Goal: Task Accomplishment & Management: Use online tool/utility

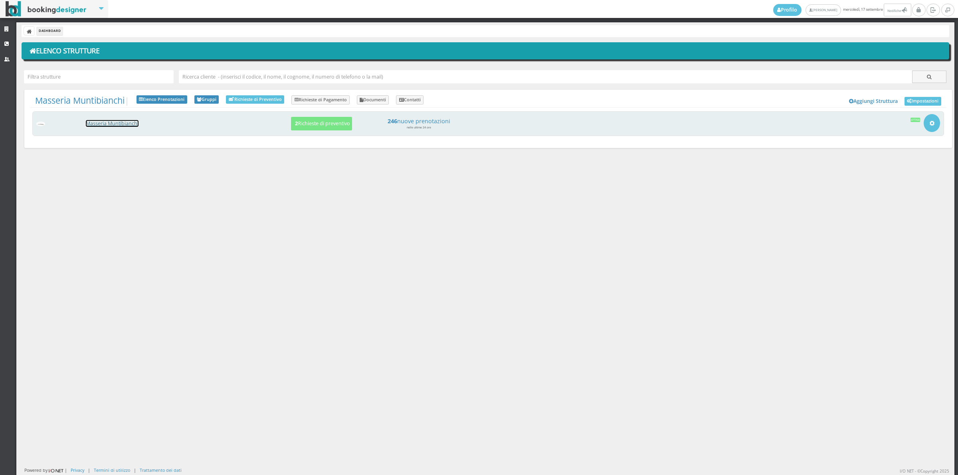
click at [128, 126] on link "Masseria Muntibianchi" at bounding box center [112, 123] width 53 height 7
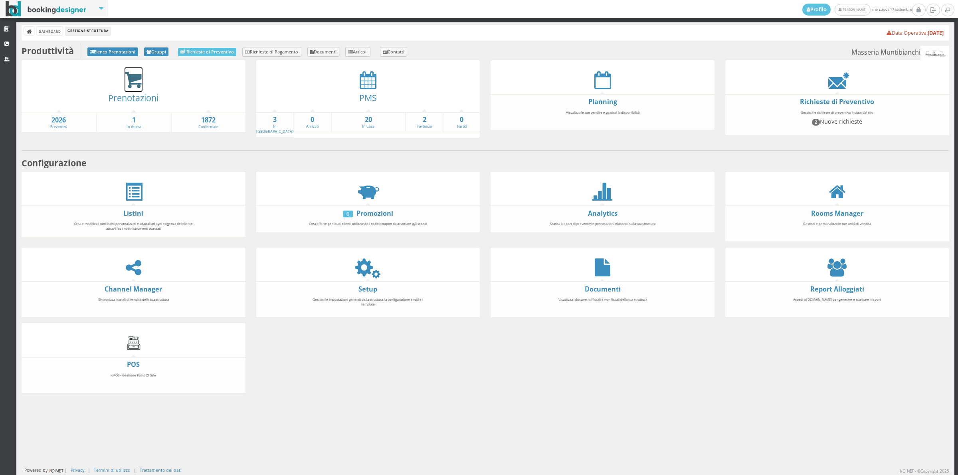
click at [132, 80] on icon at bounding box center [134, 80] width 18 height 18
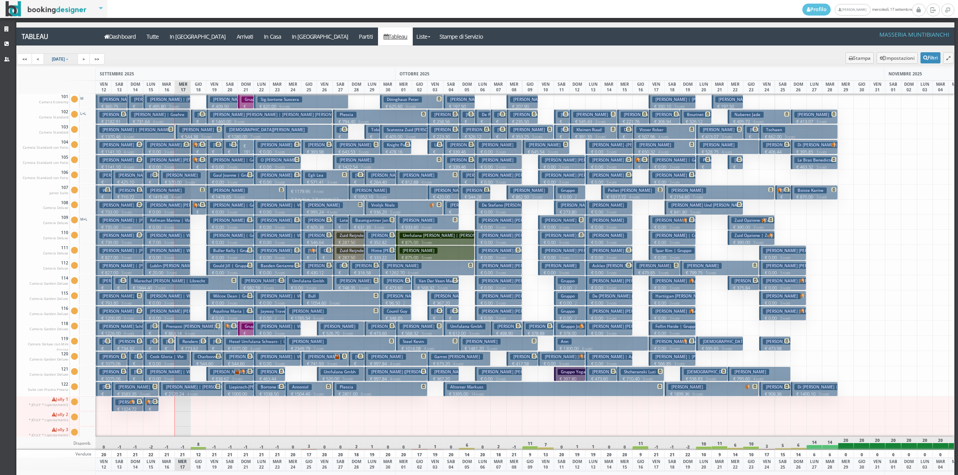
click at [68, 60] on icon at bounding box center [67, 59] width 2 height 4
click at [70, 59] on input at bounding box center [69, 59] width 2 height 1
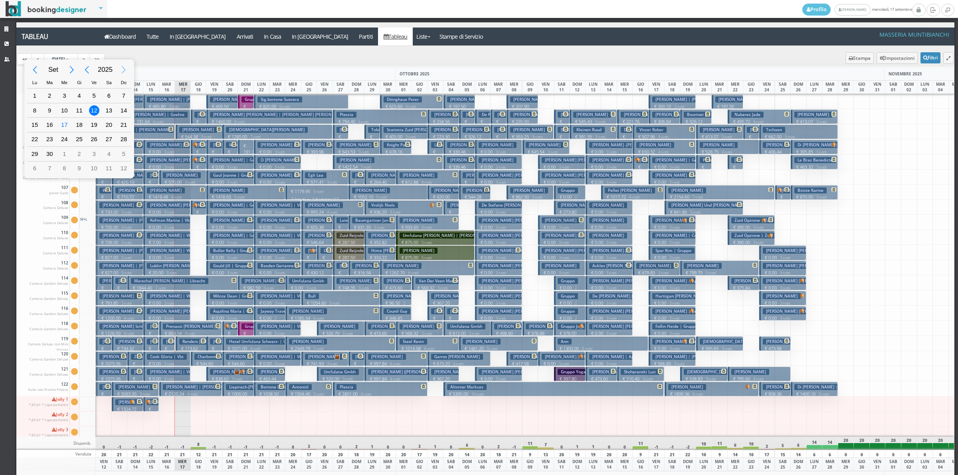
click at [119, 67] on div "Next Year" at bounding box center [124, 70] width 18 height 18
click at [38, 67] on div "Previous Month" at bounding box center [35, 70] width 18 height 18
click at [122, 70] on div "Next Year" at bounding box center [124, 70] width 18 height 18
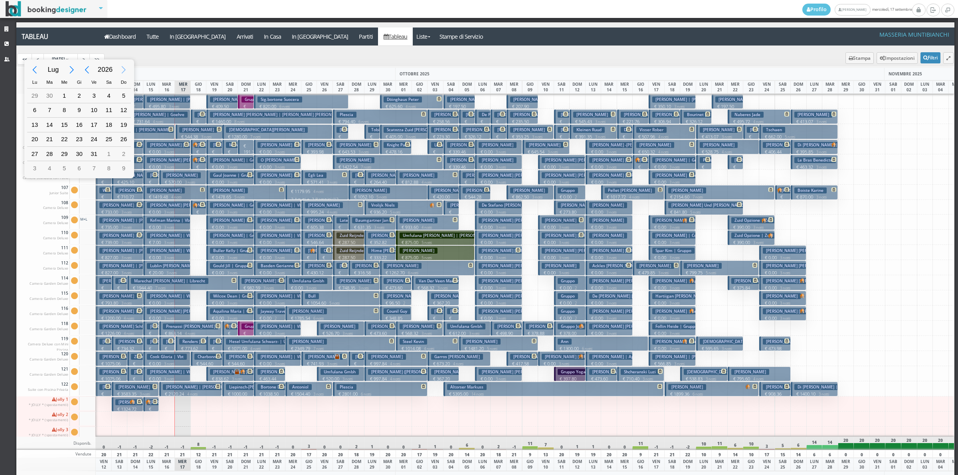
click at [122, 70] on div "Next Year" at bounding box center [124, 70] width 18 height 18
click at [39, 70] on div "Previous Month" at bounding box center [35, 70] width 18 height 18
click at [83, 95] on div "1" at bounding box center [79, 96] width 10 height 10
type input "01/04/2027"
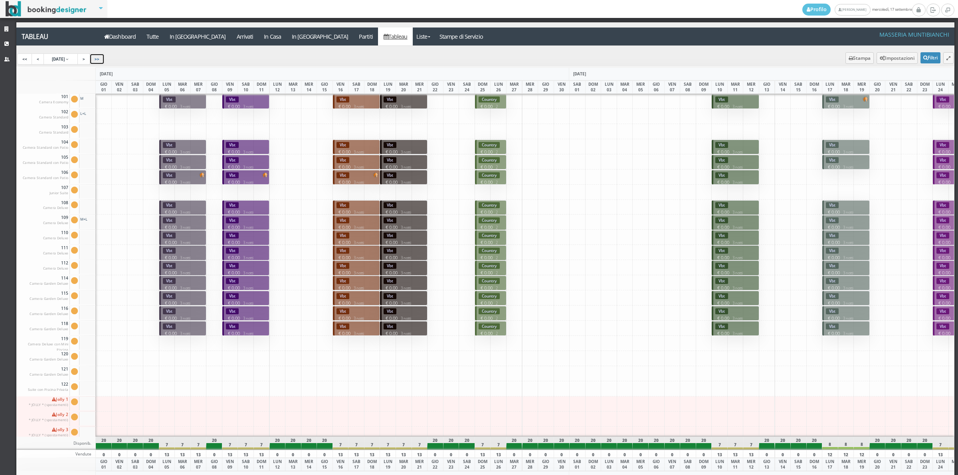
click at [105, 62] on link ">>" at bounding box center [96, 58] width 15 height 11
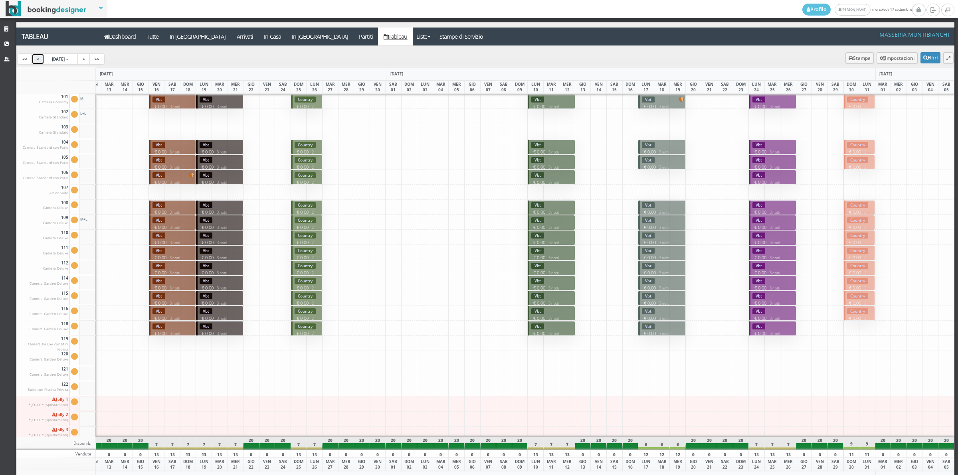
click at [40, 62] on link "<" at bounding box center [38, 58] width 13 height 11
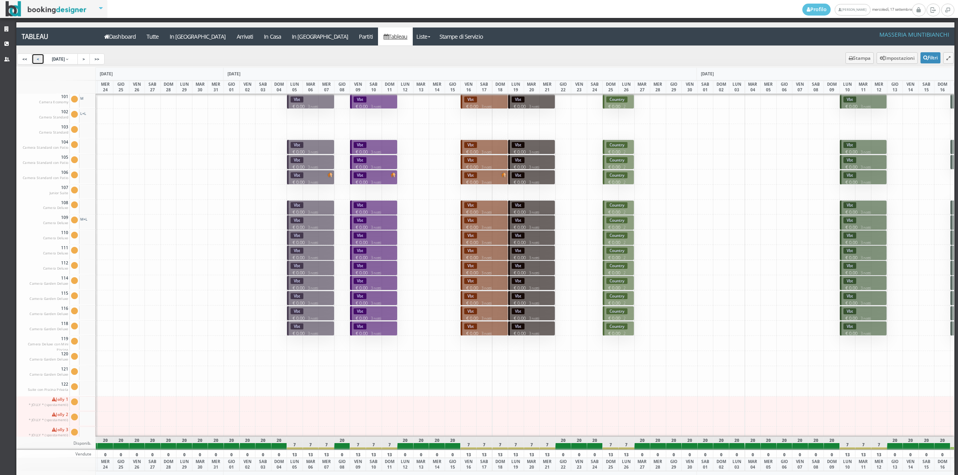
scroll to position [0, 47]
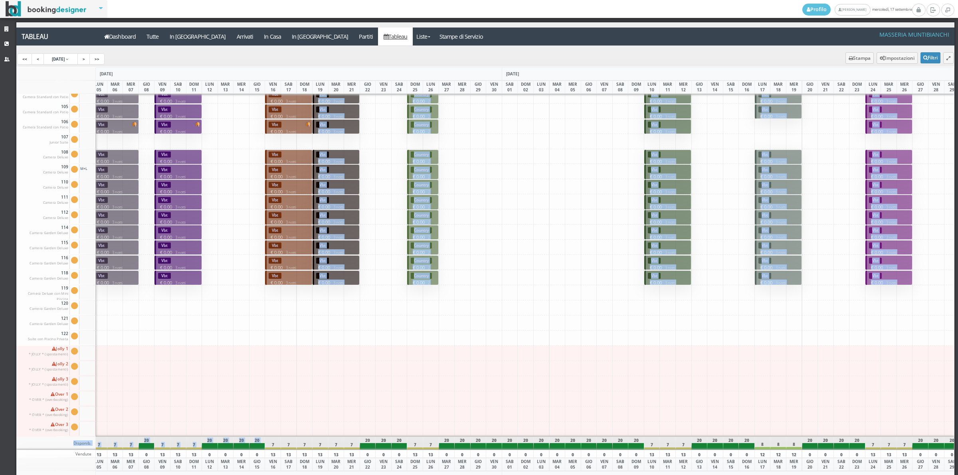
drag, startPoint x: 267, startPoint y: 438, endPoint x: 296, endPoint y: 428, distance: 29.9
click at [296, 428] on div "MARZO 2027 APRILE 2027 MAGGIO 2027 GIUGNO 2027 LUN 22 MAR 23 MER 24 GIO 25 VEN …" at bounding box center [485, 275] width 939 height 417
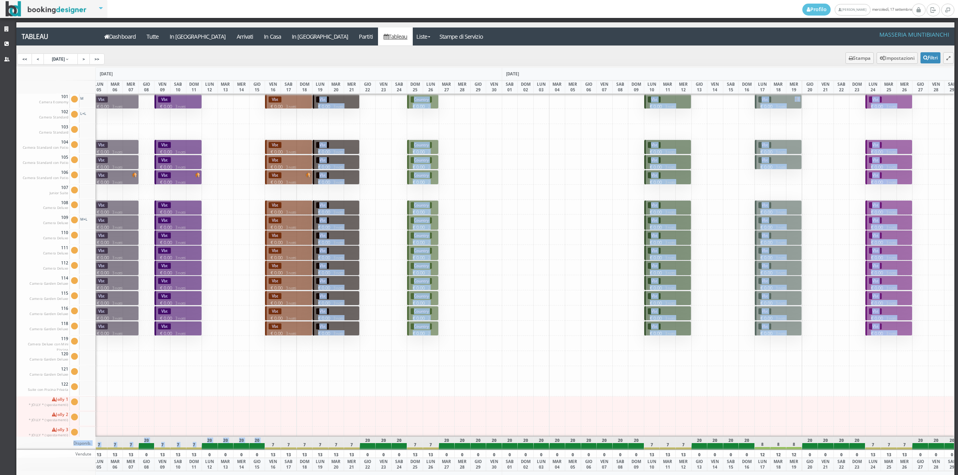
click at [295, 417] on div at bounding box center [289, 419] width 16 height 15
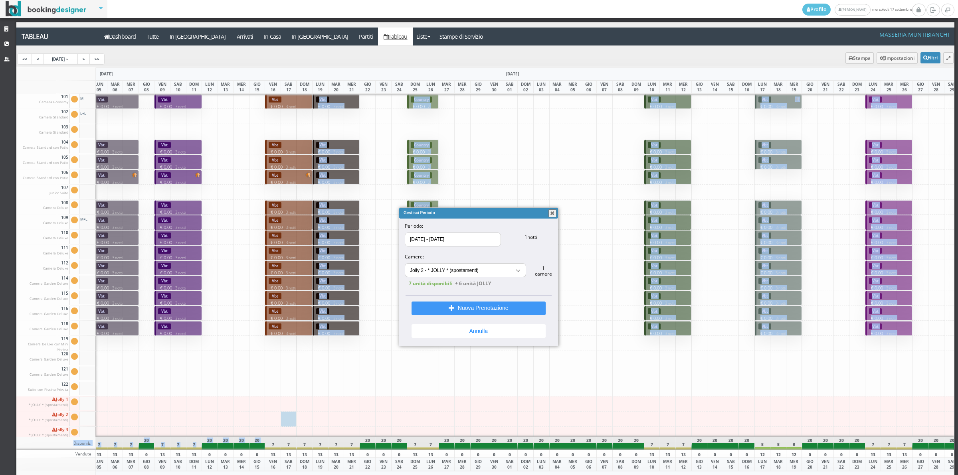
click at [556, 212] on button "button" at bounding box center [553, 214] width 8 height 8
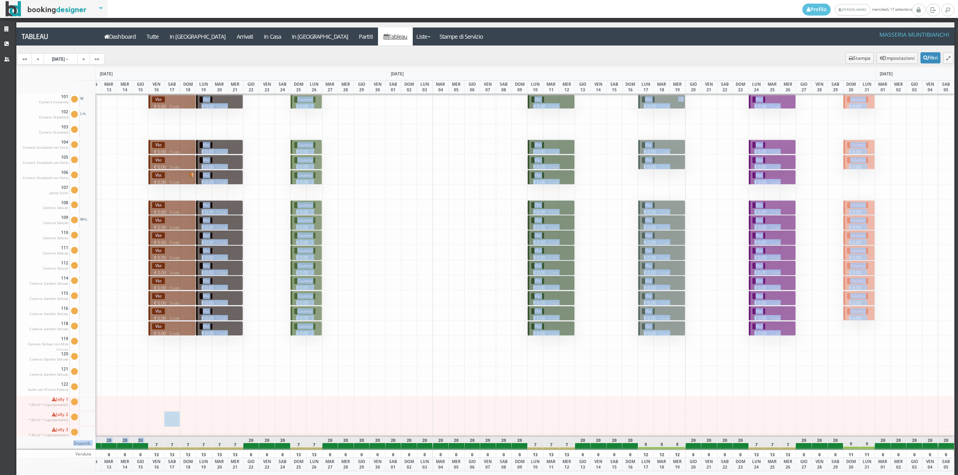
click at [906, 285] on div at bounding box center [914, 282] width 16 height 15
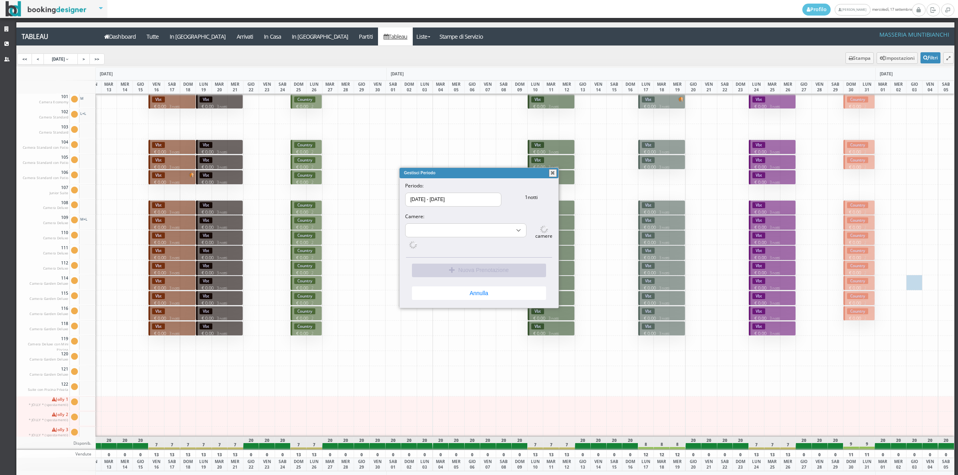
select select "15491"
click at [553, 174] on button "button" at bounding box center [553, 173] width 8 height 8
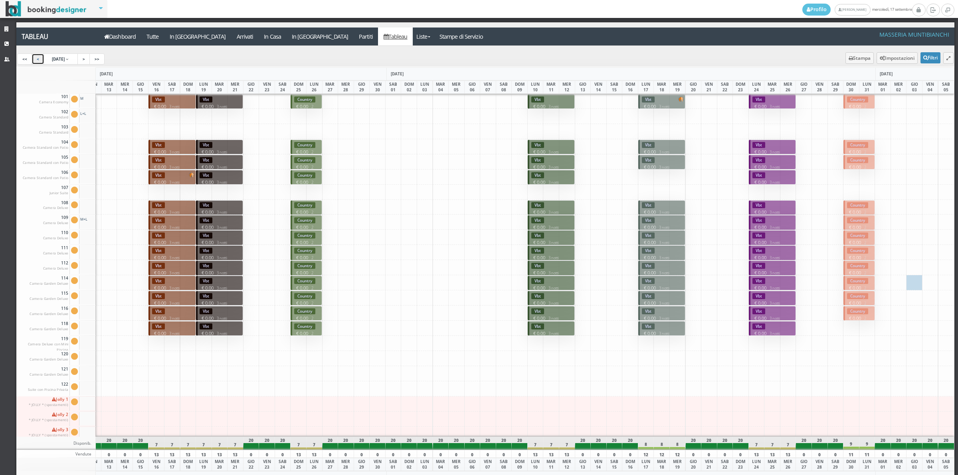
click at [37, 61] on link "<" at bounding box center [38, 58] width 13 height 11
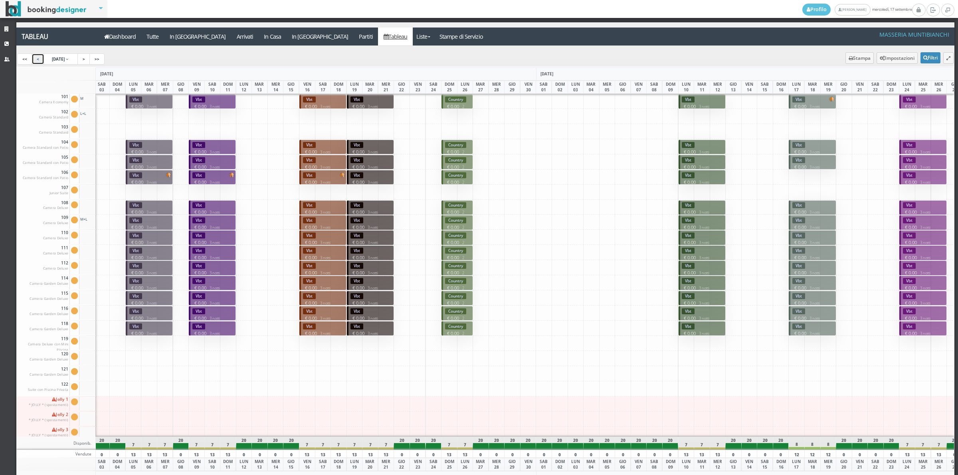
scroll to position [0, 0]
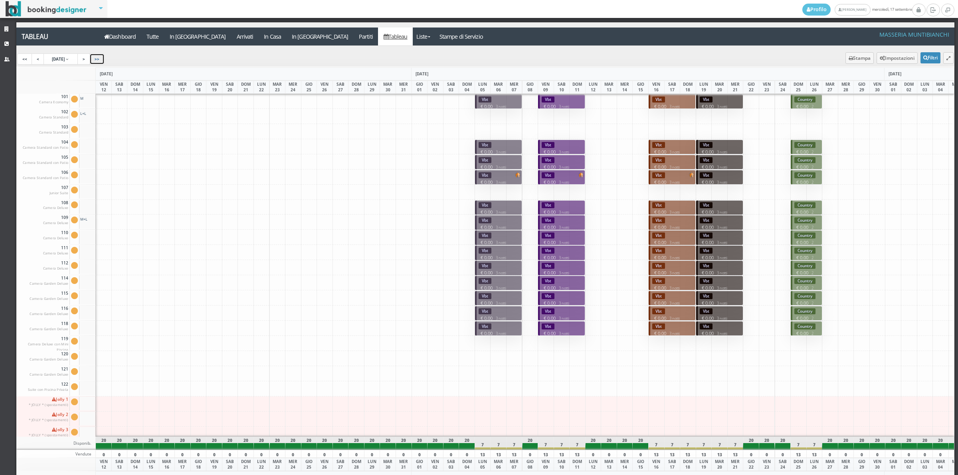
click at [105, 63] on link ">>" at bounding box center [96, 58] width 15 height 11
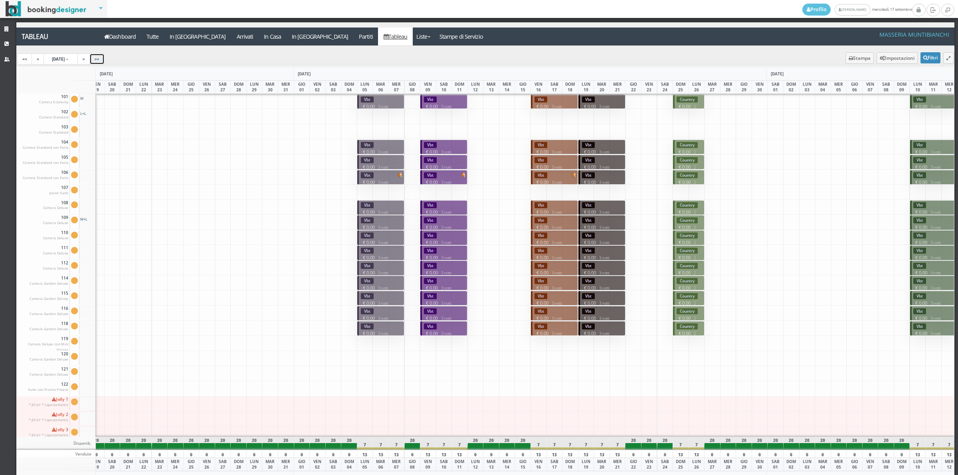
scroll to position [0, 305]
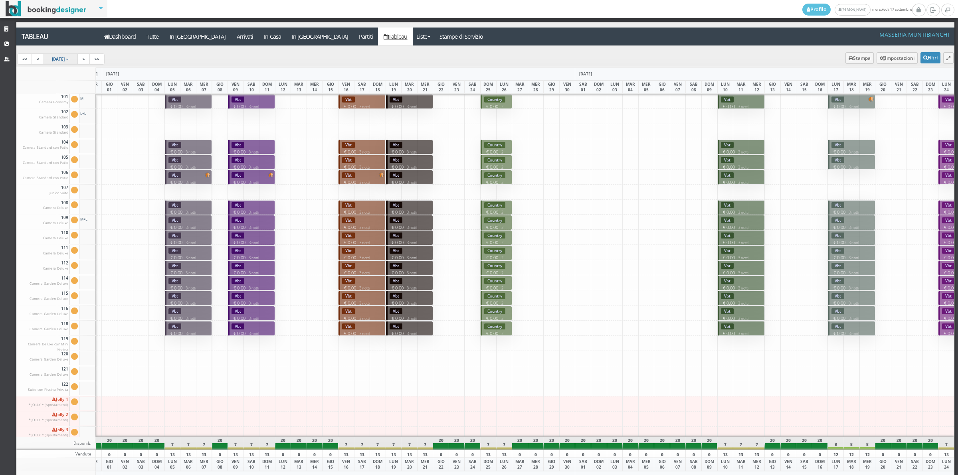
click at [61, 64] on link "1 Apr 2027" at bounding box center [61, 58] width 35 height 11
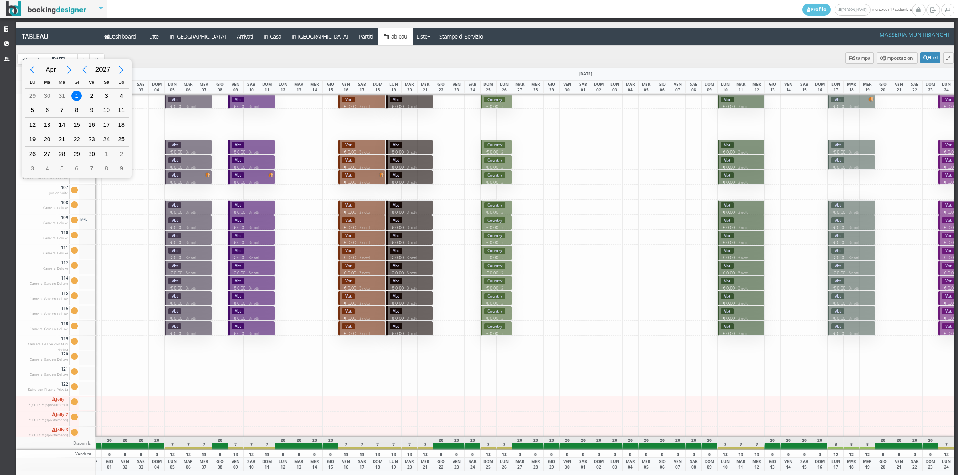
click at [73, 69] on div "Next Month" at bounding box center [70, 70] width 18 height 18
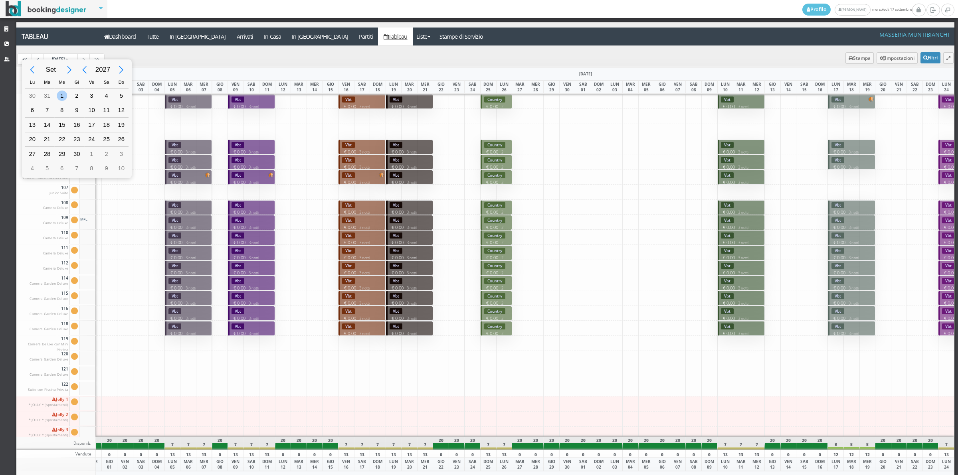
click at [63, 91] on div "1" at bounding box center [62, 96] width 10 height 10
type input "01/09/2027"
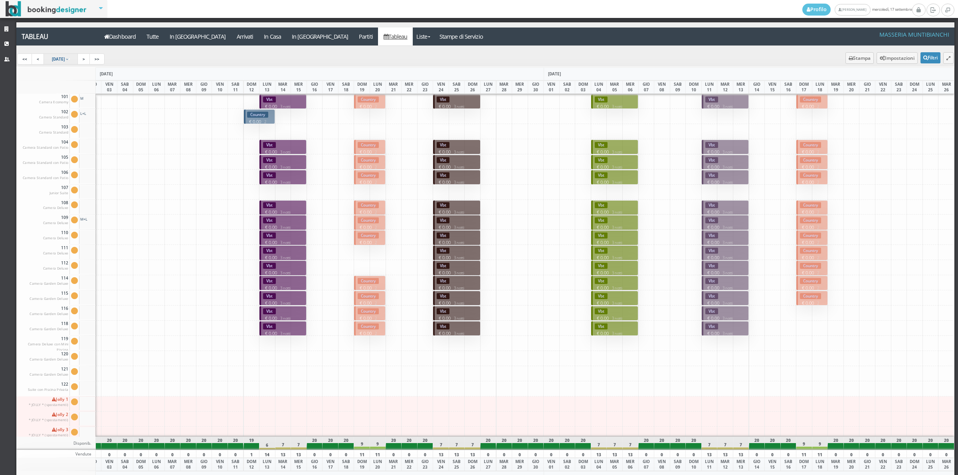
click at [60, 60] on span "1 Sep 2027" at bounding box center [58, 59] width 13 height 6
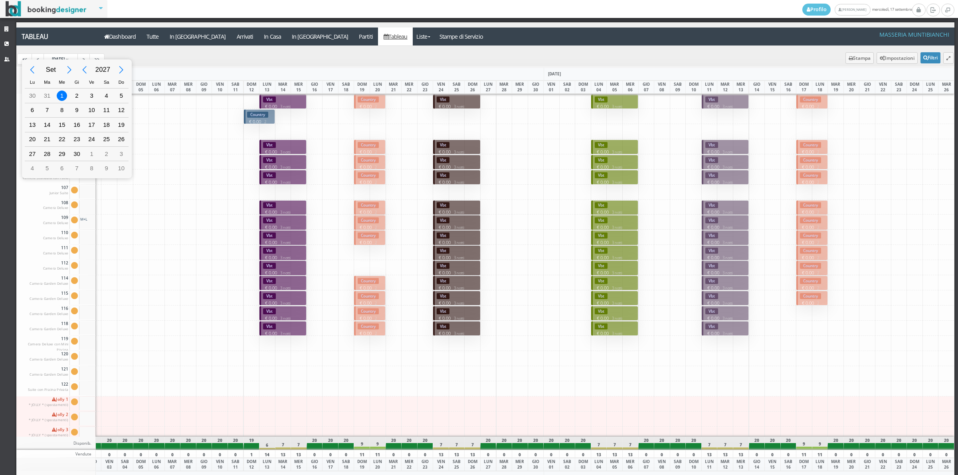
click at [87, 73] on div "Previous Year" at bounding box center [84, 70] width 18 height 18
click at [34, 122] on div "15" at bounding box center [32, 125] width 10 height 10
type input "15/09/2025"
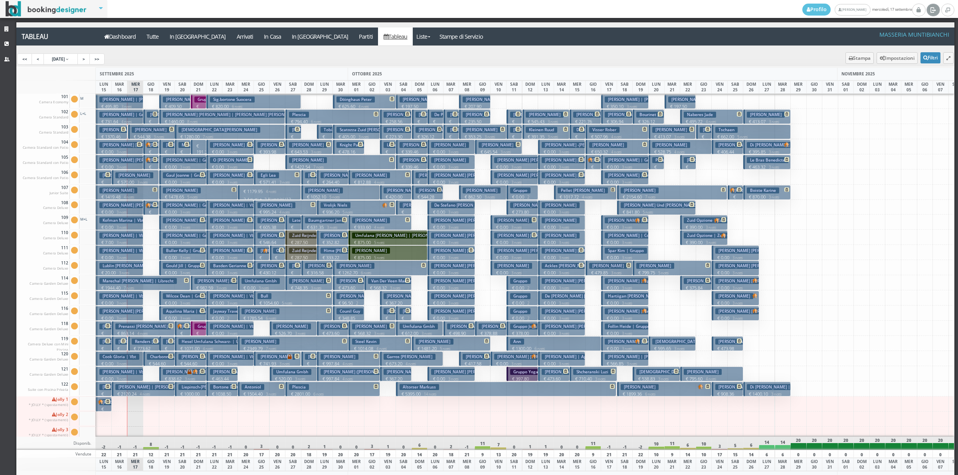
click at [933, 7] on icon at bounding box center [933, 10] width 6 height 8
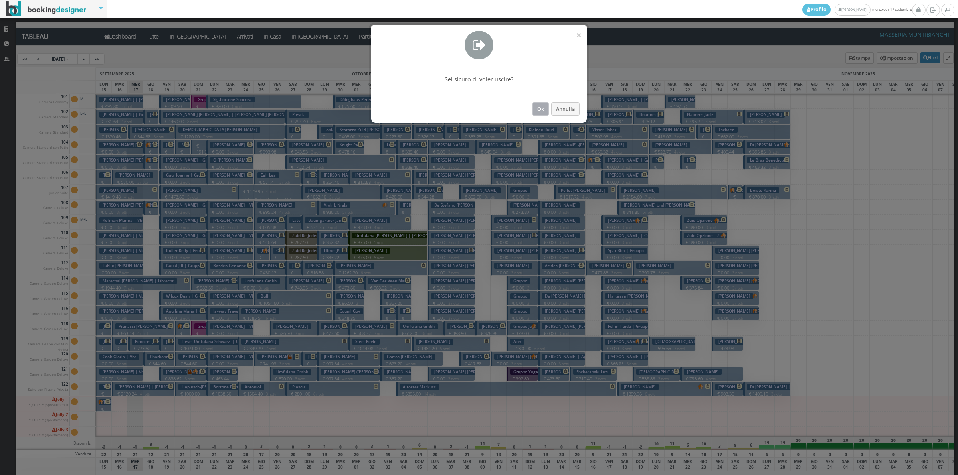
click at [538, 105] on button "Ok" at bounding box center [541, 109] width 16 height 13
